Goal: Task Accomplishment & Management: Use online tool/utility

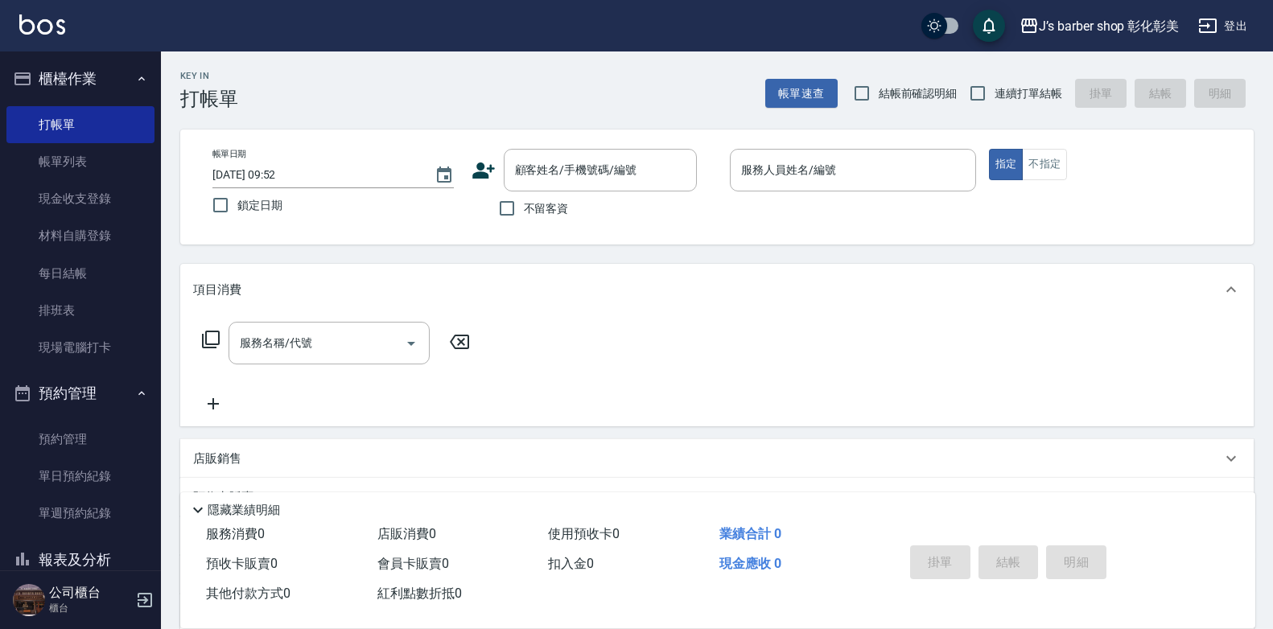
click at [461, 204] on div "帳單日期 [DATE] 09:52 鎖定日期 顧客姓名/手機號碼/編號 顧客姓名/手機號碼/編號 不留客資 服務人員姓名/編號 服務人員姓名/編號 指定 不指定" at bounding box center [717, 187] width 1035 height 76
click at [505, 215] on input "不留客資" at bounding box center [507, 208] width 34 height 34
checkbox input "true"
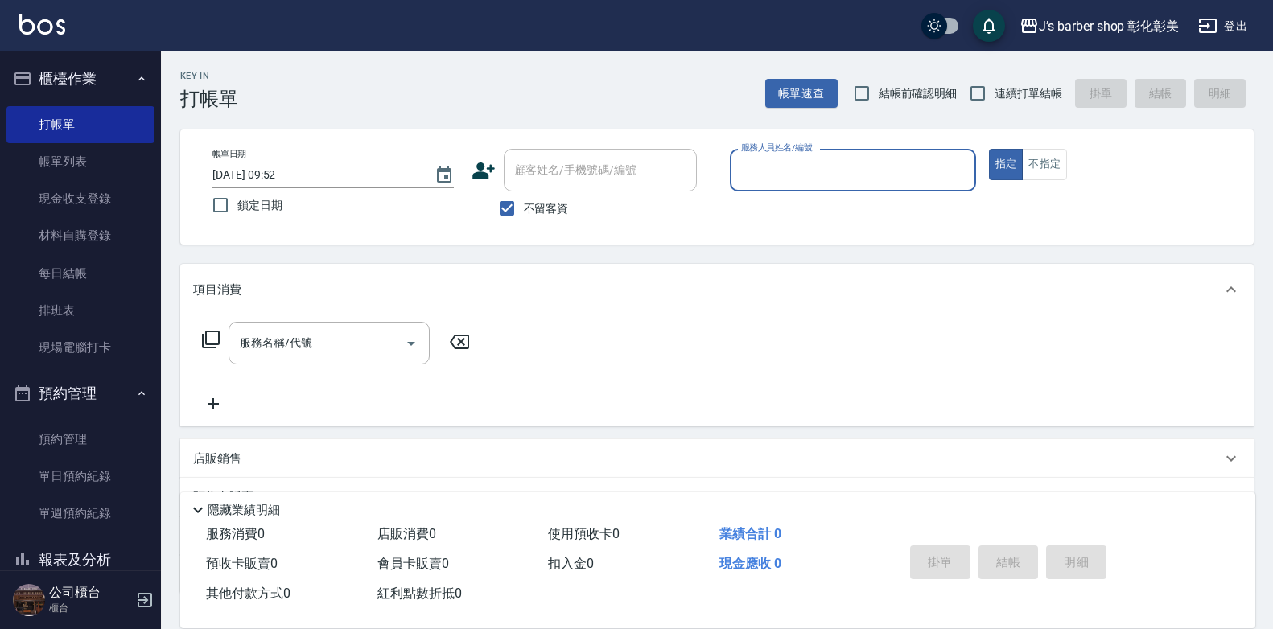
click at [737, 164] on input "服務人員姓名/編號" at bounding box center [853, 170] width 232 height 28
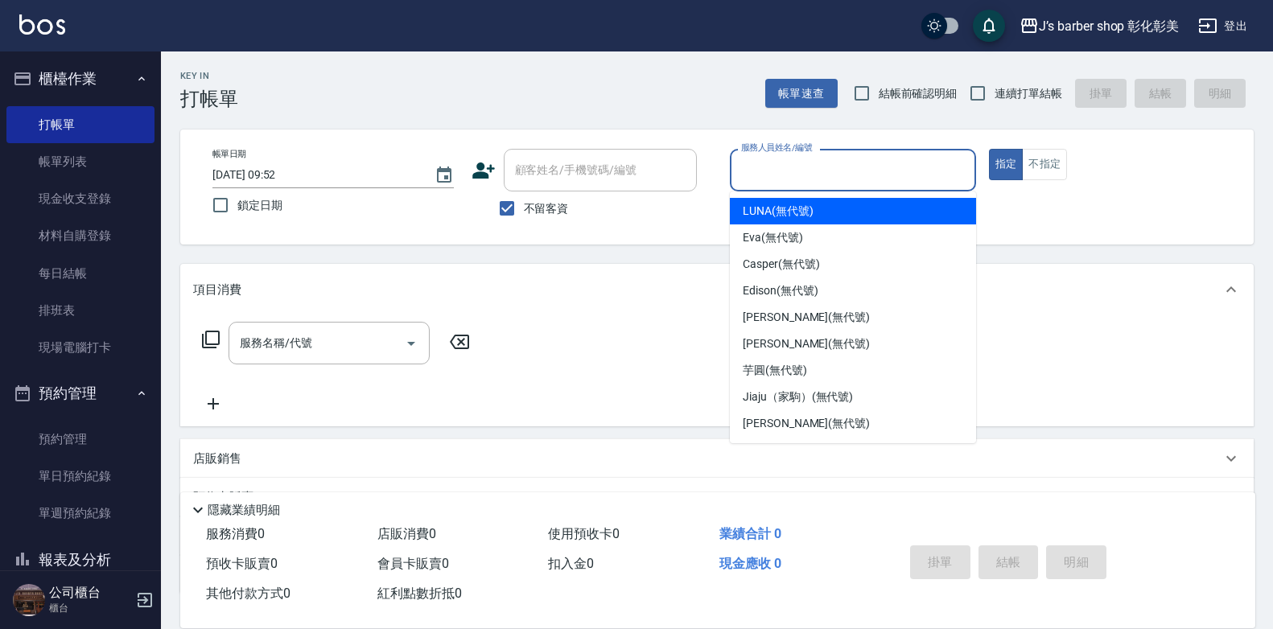
click at [819, 210] on div "LUNA (無代號)" at bounding box center [853, 211] width 246 height 27
type input "LUNA(無代號)"
click at [819, 210] on div "帳單日期 [DATE] 09:52 鎖定日期 顧客姓名/手機號碼/編號 顧客姓名/手機號碼/編號 不留客資 服務人員姓名/編號 [PERSON_NAME](無…" at bounding box center [717, 187] width 1035 height 76
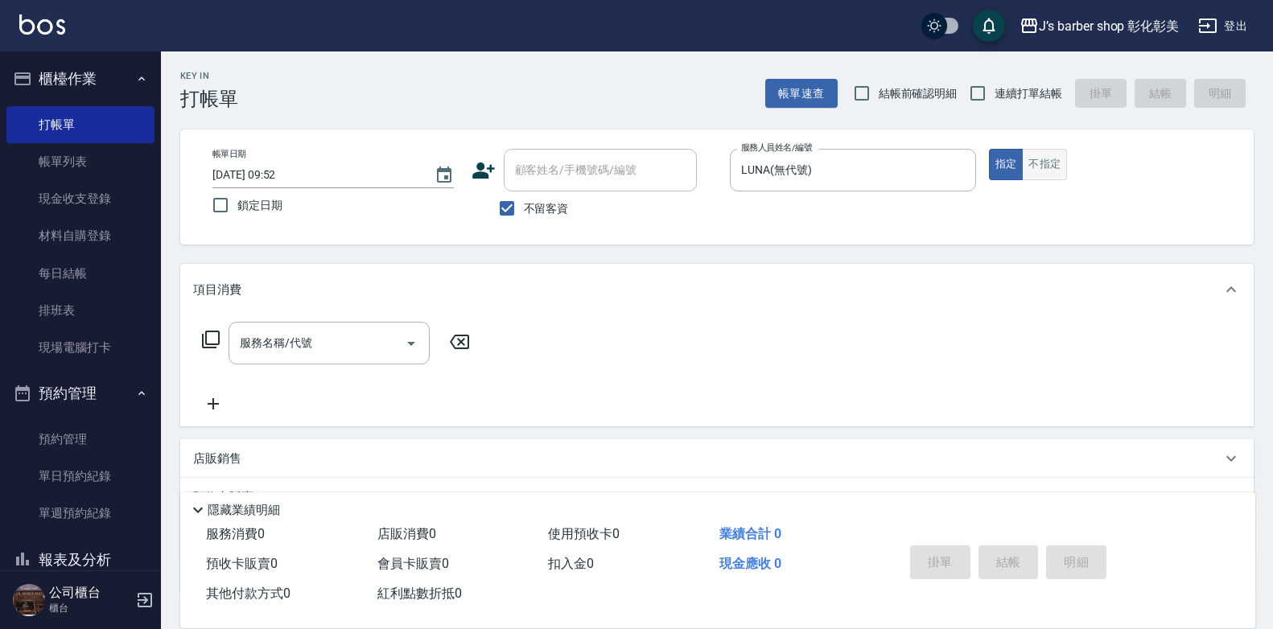
click at [1049, 174] on button "不指定" at bounding box center [1044, 164] width 45 height 31
click at [387, 335] on input "服務名稱/代號" at bounding box center [317, 343] width 163 height 28
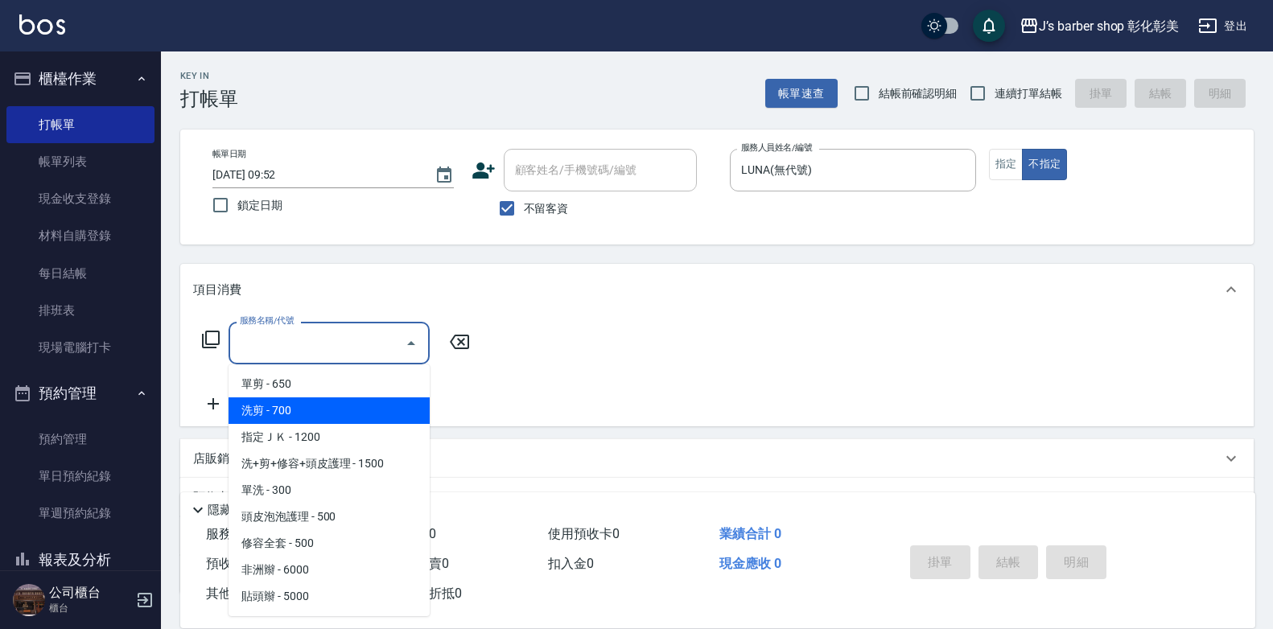
click at [336, 417] on span "洗剪 - 700" at bounding box center [329, 410] width 201 height 27
type input "洗剪(101)"
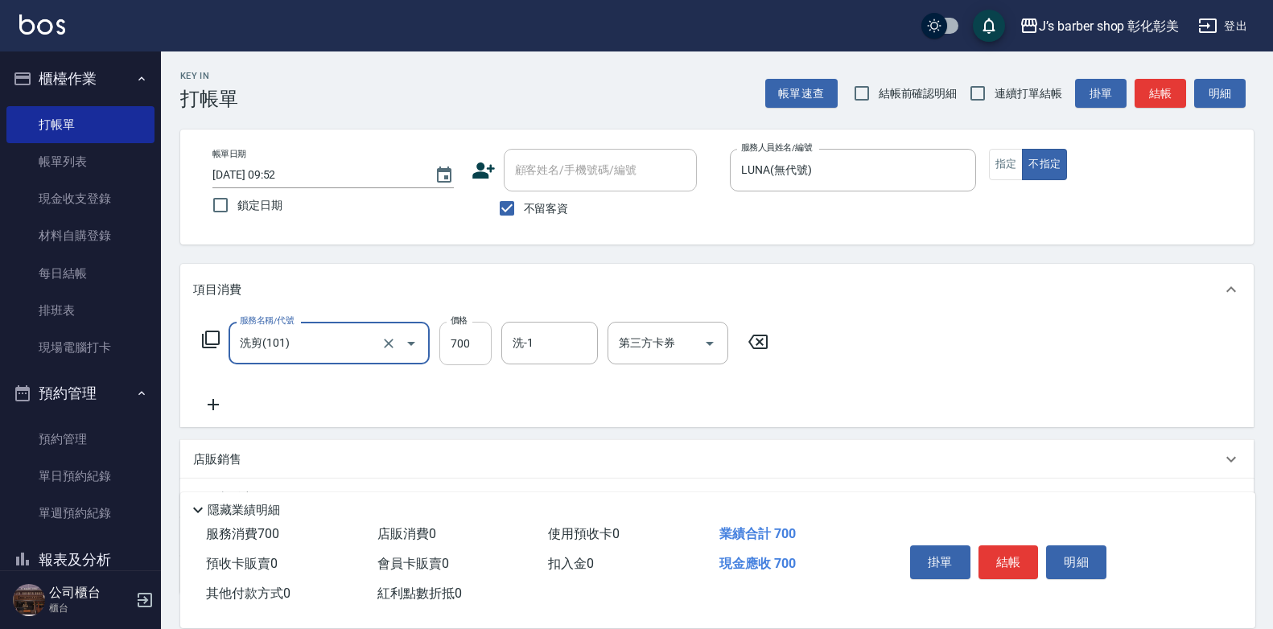
click at [471, 353] on input "700" at bounding box center [465, 343] width 52 height 43
type input "800"
click at [521, 329] on input "洗-1" at bounding box center [550, 343] width 82 height 28
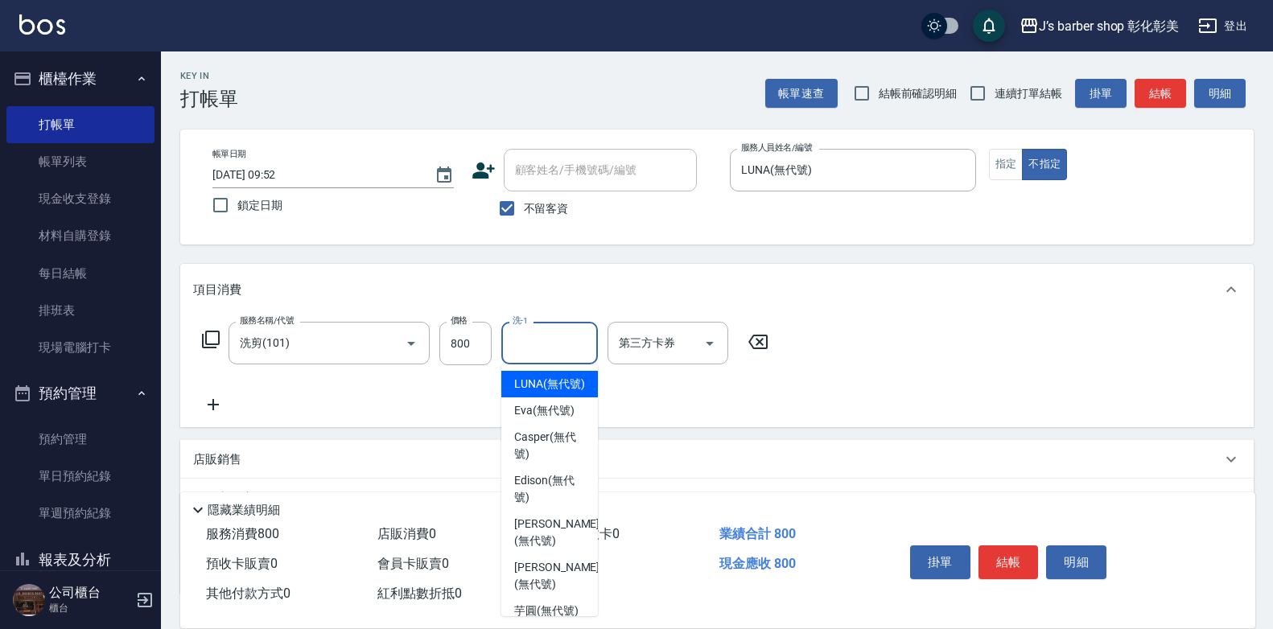
click at [588, 397] on div "LUNA (無代號)" at bounding box center [549, 384] width 97 height 27
type input "LUNA(無代號)"
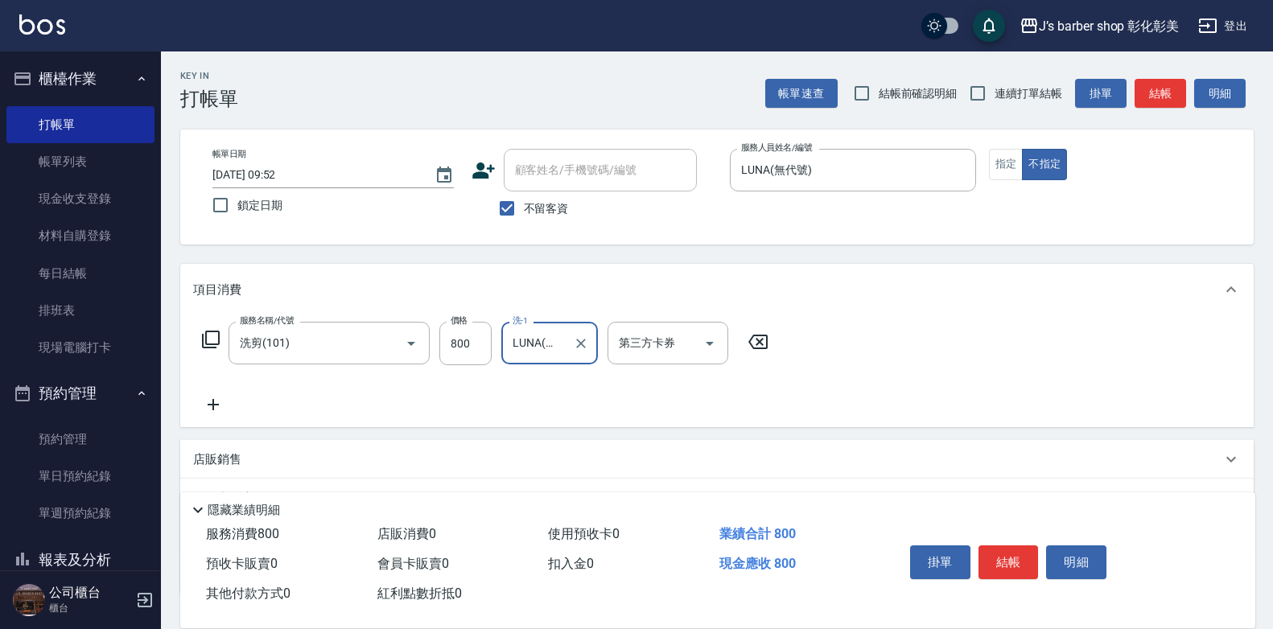
click at [1040, 548] on div "掛單 結帳 明細" at bounding box center [1009, 564] width 210 height 51
click at [1022, 552] on button "結帳" at bounding box center [1008, 563] width 60 height 34
